Goal: Task Accomplishment & Management: Use online tool/utility

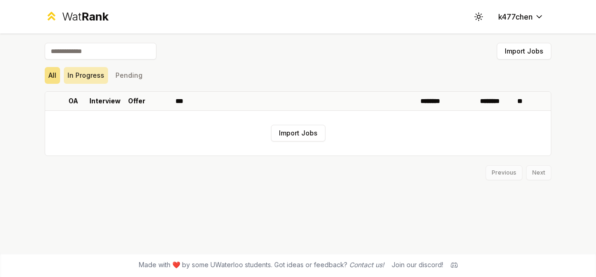
click at [92, 79] on button "In Progress" at bounding box center [86, 75] width 44 height 17
click at [69, 99] on p "OA" at bounding box center [73, 100] width 10 height 9
click at [110, 104] on p "Interview" at bounding box center [104, 100] width 31 height 9
click at [134, 104] on p "Offer" at bounding box center [136, 100] width 17 height 9
click at [50, 71] on button "All" at bounding box center [52, 75] width 15 height 17
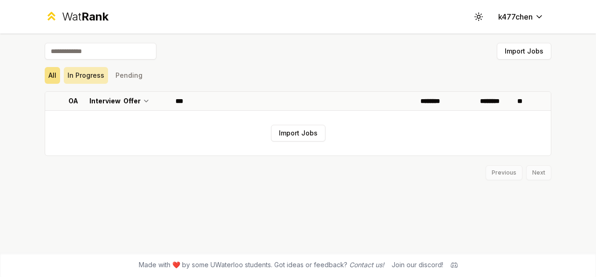
click at [92, 73] on button "In Progress" at bounding box center [86, 75] width 44 height 17
click at [125, 75] on button "Pending" at bounding box center [129, 75] width 34 height 17
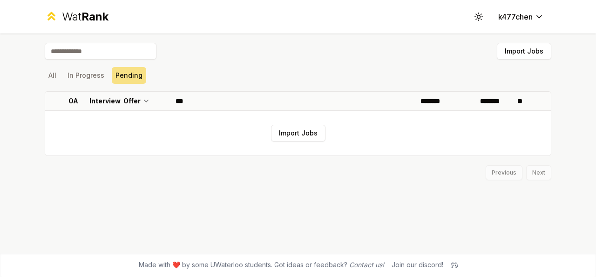
click at [274, 129] on button "Import Jobs" at bounding box center [298, 133] width 55 height 17
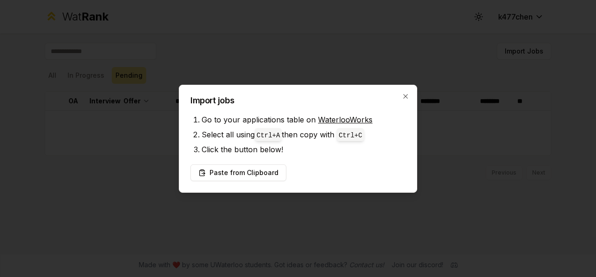
click at [409, 97] on div "Import jobs Go to your applications table on WaterlooWorks Select all using Ctr…" at bounding box center [298, 139] width 239 height 108
click at [408, 96] on icon "button" at bounding box center [405, 96] width 7 height 7
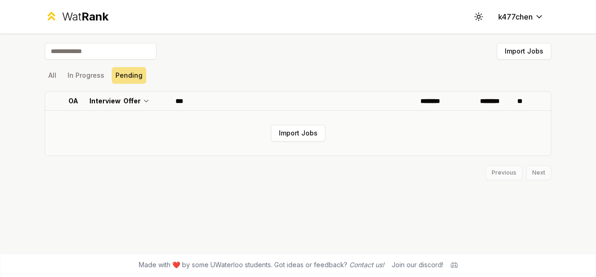
drag, startPoint x: 395, startPoint y: 190, endPoint x: 437, endPoint y: 150, distance: 58.0
click at [395, 188] on div "Import Jobs All In Progress Pending OA Interview Offer *** ******** ******** **…" at bounding box center [298, 143] width 537 height 219
click at [437, 98] on p "********" at bounding box center [434, 100] width 27 height 9
click at [484, 101] on p "********" at bounding box center [495, 100] width 31 height 9
click at [530, 102] on th "**" at bounding box center [532, 101] width 37 height 19
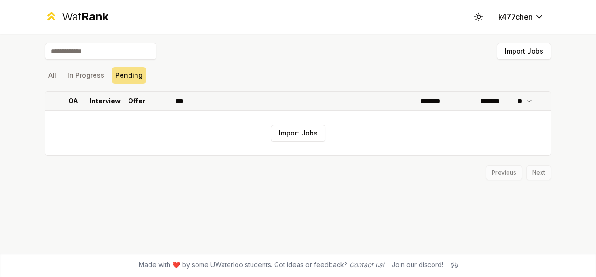
click at [451, 103] on th "********" at bounding box center [447, 101] width 60 height 19
click at [518, 49] on button "Import Jobs" at bounding box center [524, 51] width 55 height 17
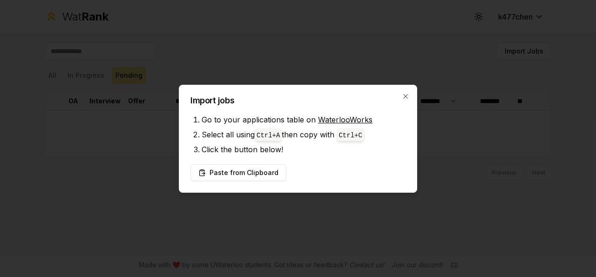
drag, startPoint x: 454, startPoint y: 184, endPoint x: 447, endPoint y: 180, distance: 7.7
click at [452, 183] on div at bounding box center [298, 138] width 596 height 277
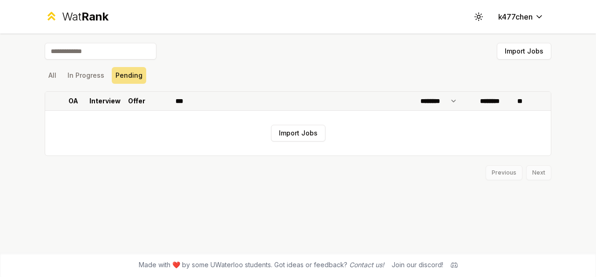
click at [123, 107] on th "Interview" at bounding box center [104, 101] width 37 height 19
click at [136, 102] on p "Offer" at bounding box center [136, 100] width 17 height 9
click at [83, 100] on th "OA" at bounding box center [73, 101] width 26 height 19
click at [83, 79] on button "In Progress" at bounding box center [86, 75] width 44 height 17
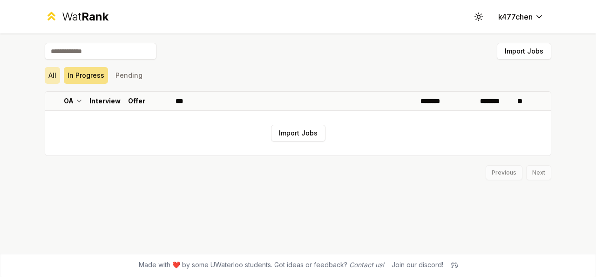
click at [51, 80] on button "All" at bounding box center [52, 75] width 15 height 17
click at [87, 50] on input at bounding box center [101, 51] width 112 height 17
click at [537, 14] on html "Wat Rank Toggle theme k477chen Import Jobs All In Progress Pending OA Interview…" at bounding box center [298, 138] width 596 height 277
drag, startPoint x: 369, startPoint y: 166, endPoint x: 364, endPoint y: 165, distance: 5.3
click at [368, 166] on html "Wat Rank Toggle theme k477chen Import Jobs All In Progress Pending OA Interview…" at bounding box center [298, 138] width 596 height 277
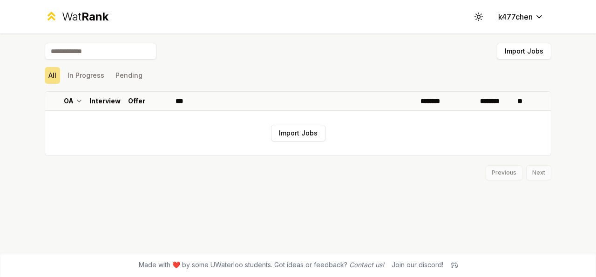
click at [85, 19] on span "Rank" at bounding box center [95, 17] width 27 height 14
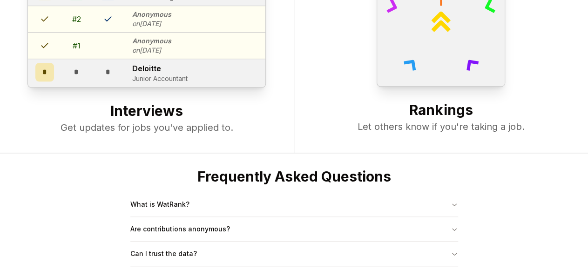
scroll to position [308, 0]
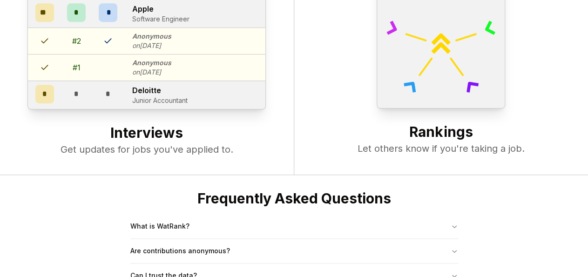
click at [450, 80] on div at bounding box center [441, 44] width 129 height 129
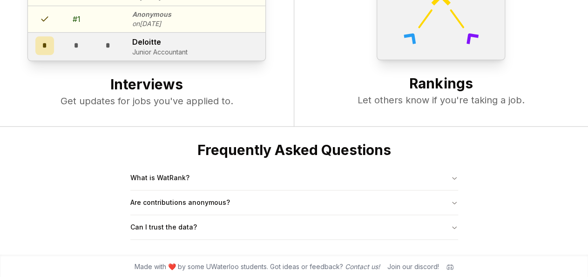
scroll to position [211, 0]
